Goal: Find specific page/section: Find specific page/section

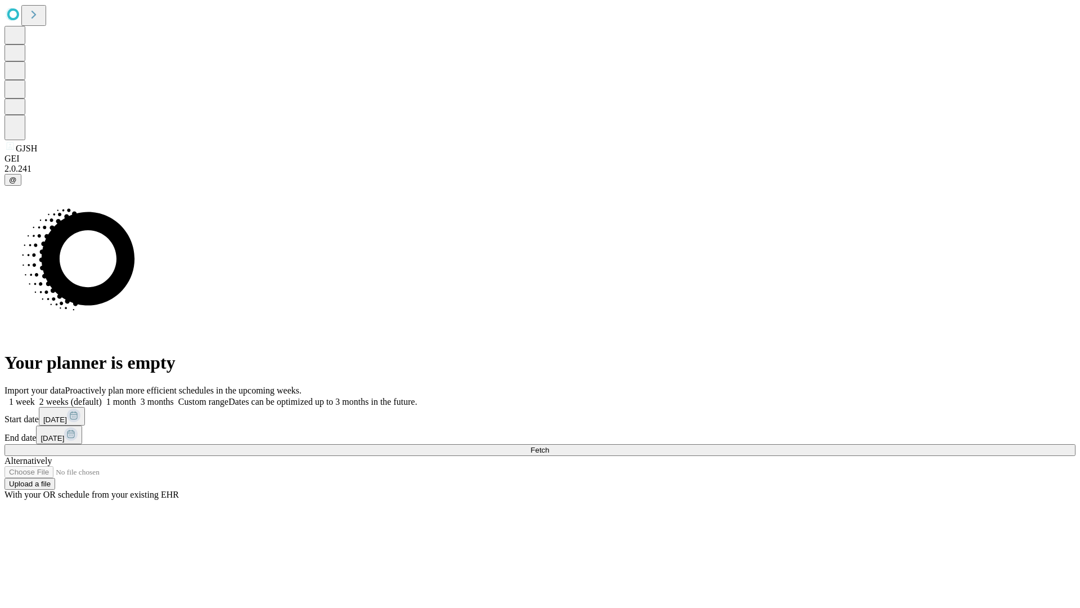
click at [549, 446] on span "Fetch" at bounding box center [540, 450] width 19 height 8
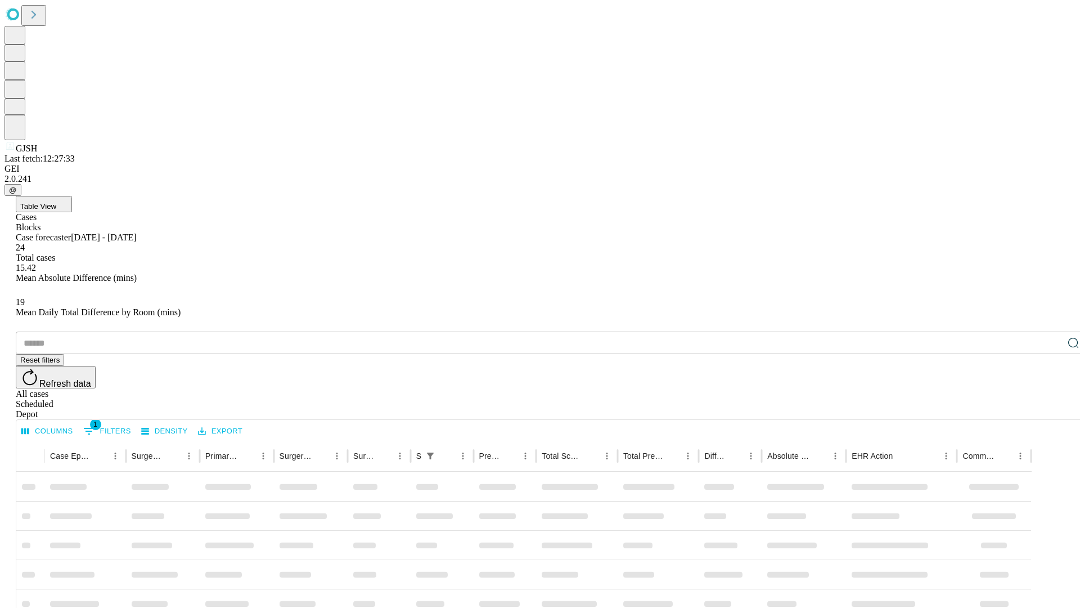
click at [1051, 409] on div "Depot" at bounding box center [551, 414] width 1071 height 10
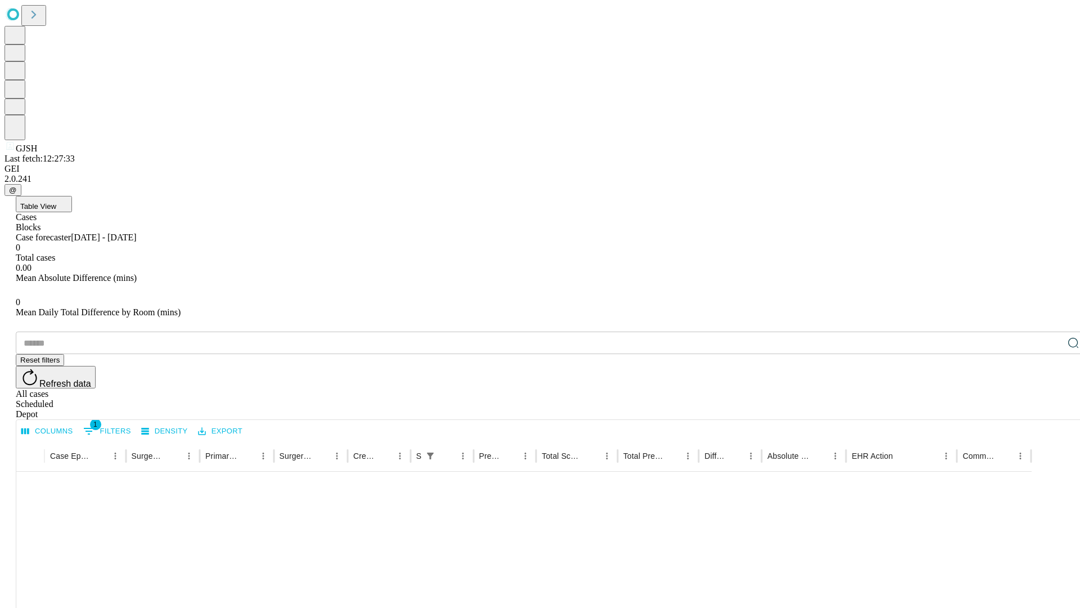
click at [960, 389] on div "All cases" at bounding box center [551, 394] width 1071 height 10
